Goal: Task Accomplishment & Management: Manage account settings

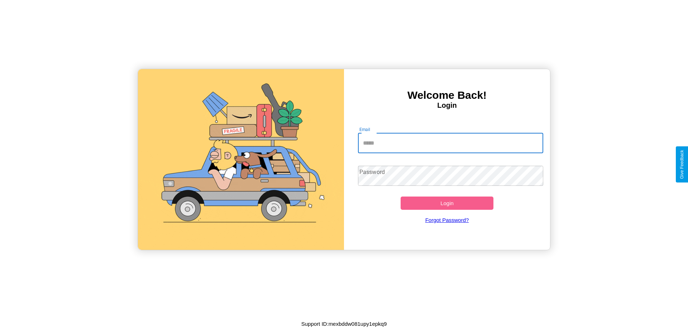
click at [451, 143] on input "Email" at bounding box center [451, 143] width 186 height 20
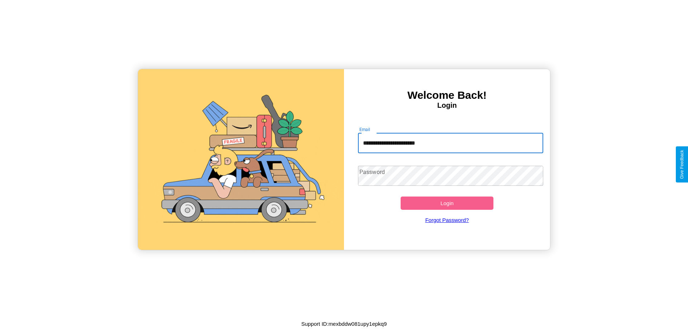
type input "**********"
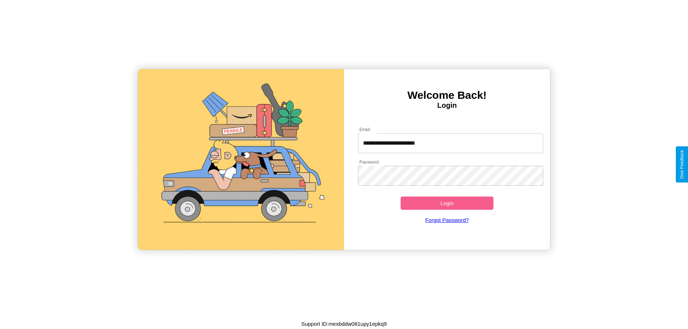
click at [447, 203] on button "Login" at bounding box center [447, 203] width 93 height 13
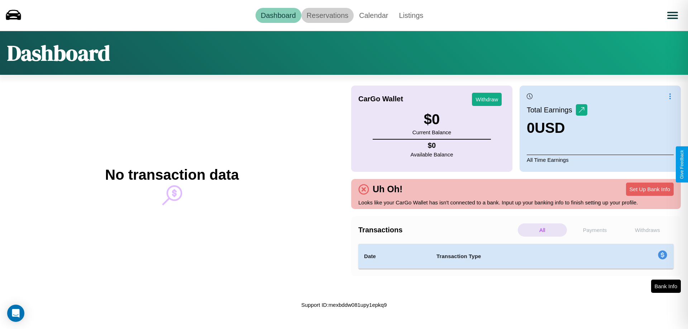
click at [327, 15] on link "Reservations" at bounding box center [328, 15] width 53 height 15
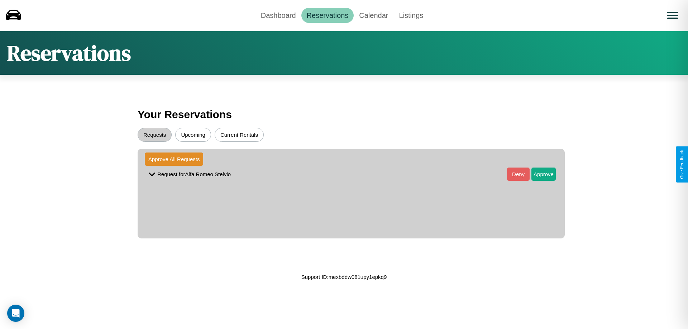
click at [193, 135] on button "Upcoming" at bounding box center [193, 135] width 36 height 14
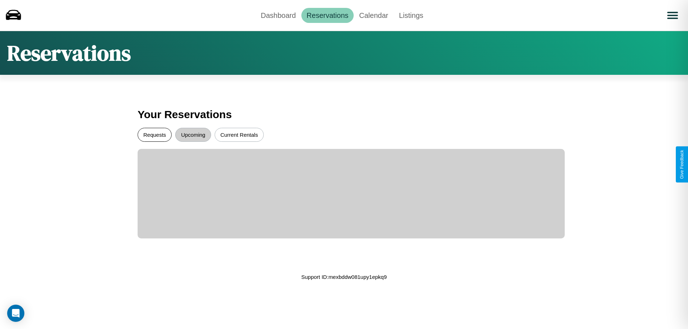
click at [155, 135] on button "Requests" at bounding box center [155, 135] width 34 height 14
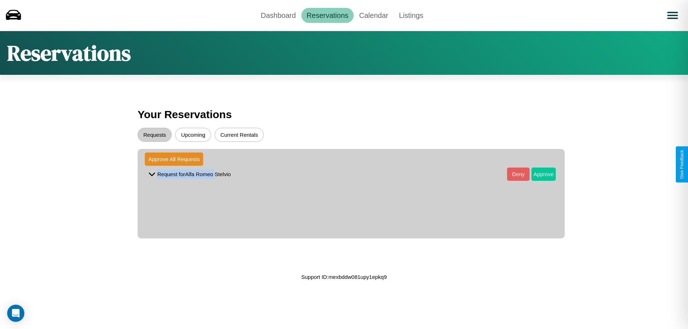
click at [539, 174] on button "Approve" at bounding box center [544, 174] width 24 height 13
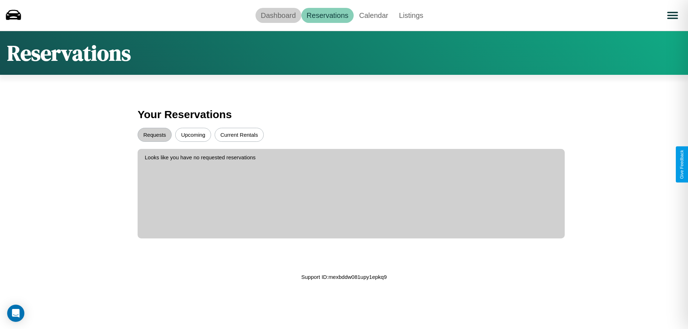
click at [278, 15] on link "Dashboard" at bounding box center [279, 15] width 46 height 15
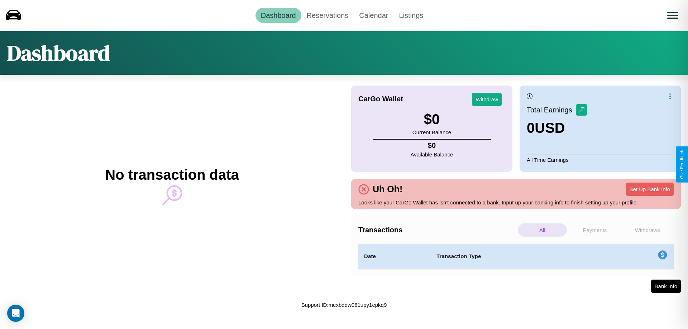
click at [648, 230] on p "Withdraws" at bounding box center [647, 230] width 49 height 13
click at [595, 230] on p "Payments" at bounding box center [595, 230] width 49 height 13
click at [648, 230] on p "Withdraws" at bounding box center [647, 230] width 49 height 13
click at [374, 15] on link "Calendar" at bounding box center [374, 15] width 40 height 15
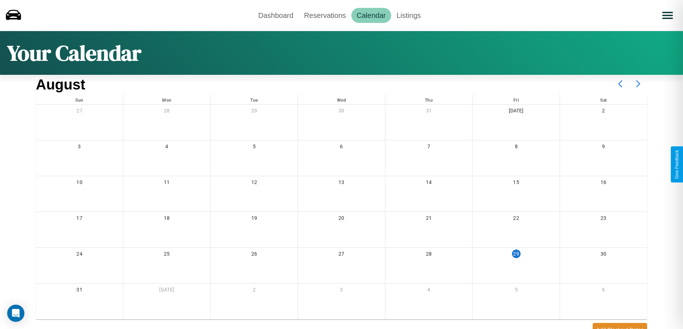
click at [638, 84] on icon at bounding box center [638, 84] width 18 height 18
